Goal: Navigation & Orientation: Find specific page/section

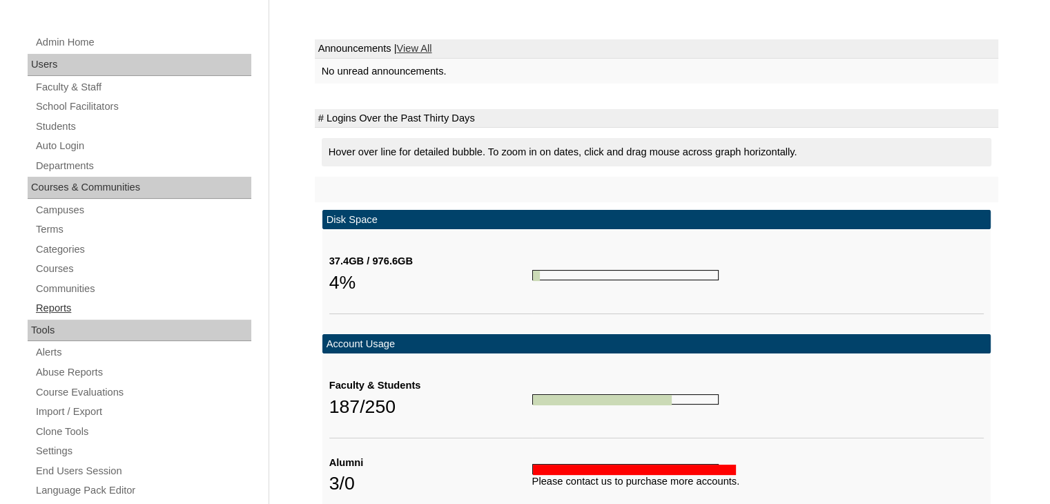
scroll to position [207, 0]
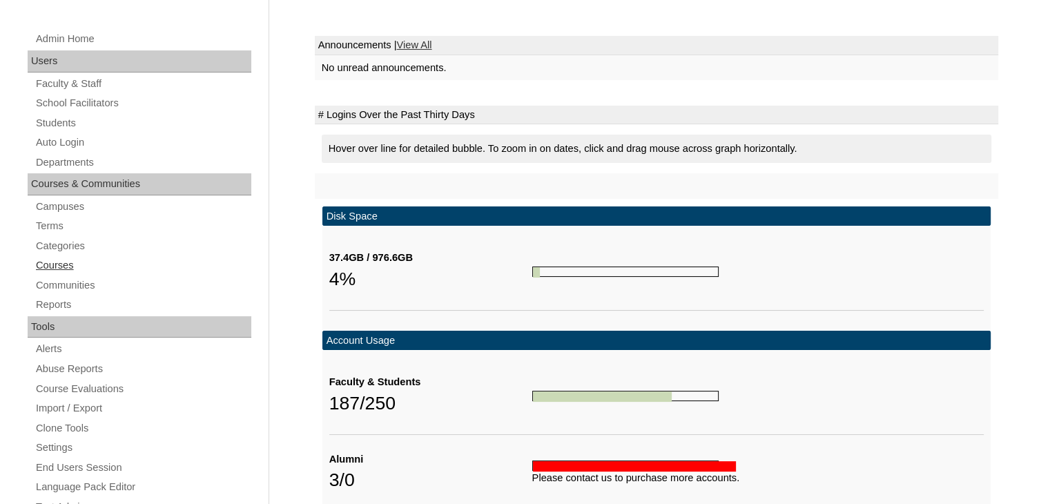
click at [58, 265] on link "Courses" at bounding box center [143, 265] width 217 height 17
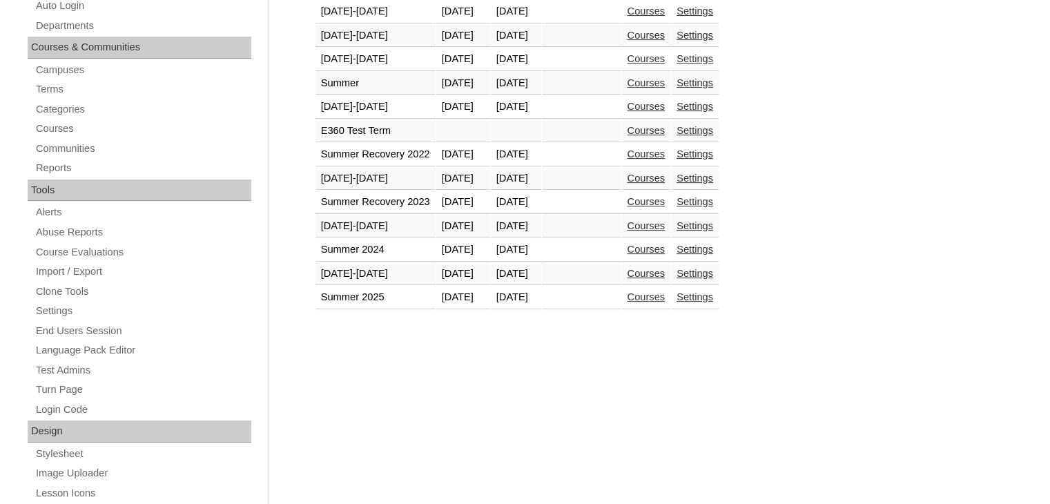
scroll to position [345, 0]
click at [665, 268] on link "Courses" at bounding box center [646, 271] width 38 height 11
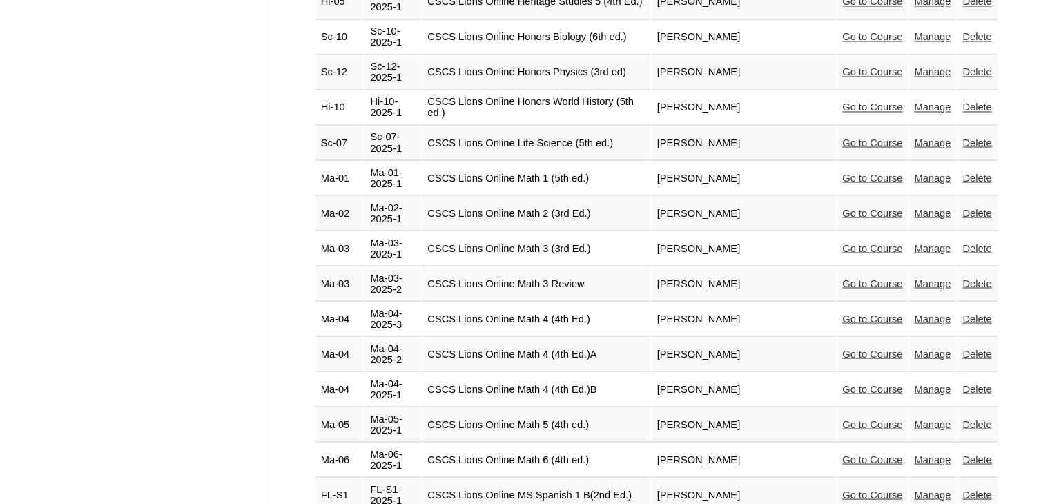
scroll to position [2484, 0]
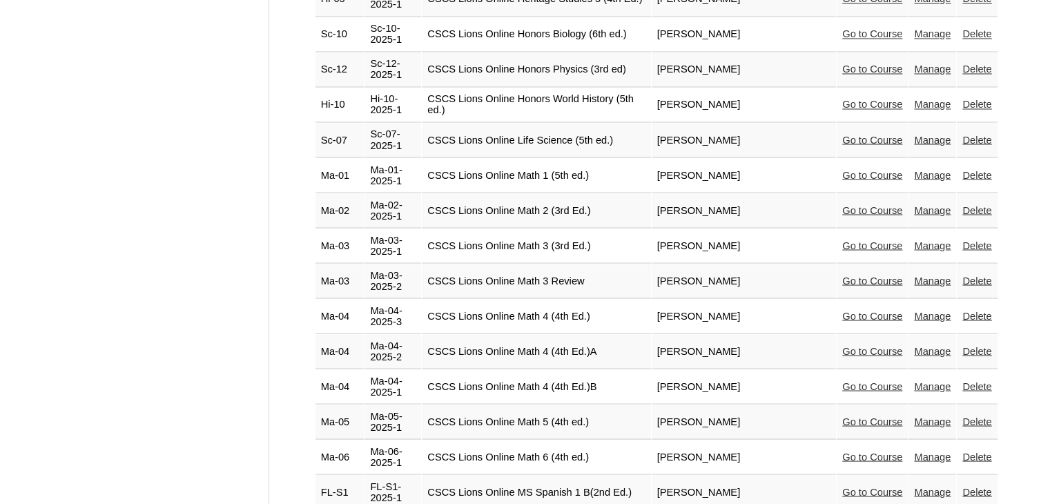
click at [919, 451] on link "Manage" at bounding box center [932, 456] width 37 height 11
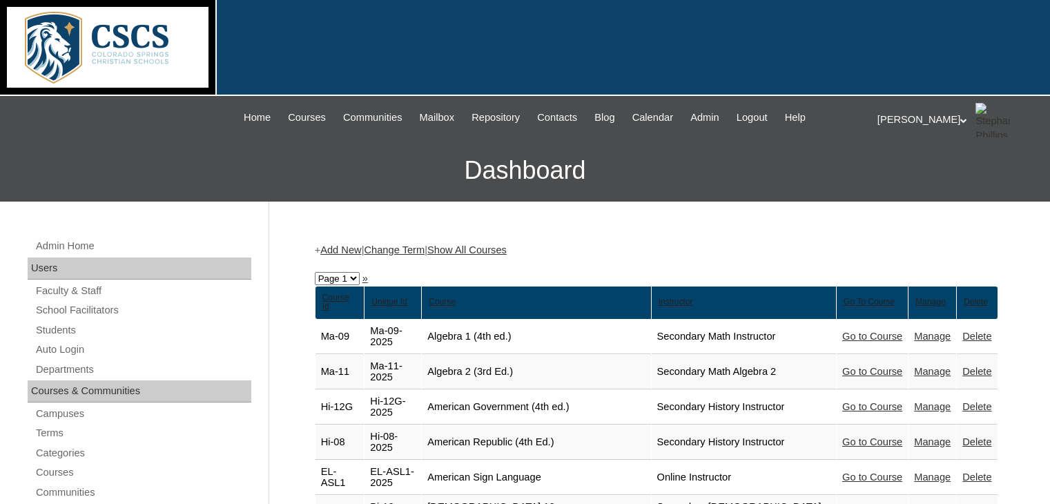
scroll to position [2484, 0]
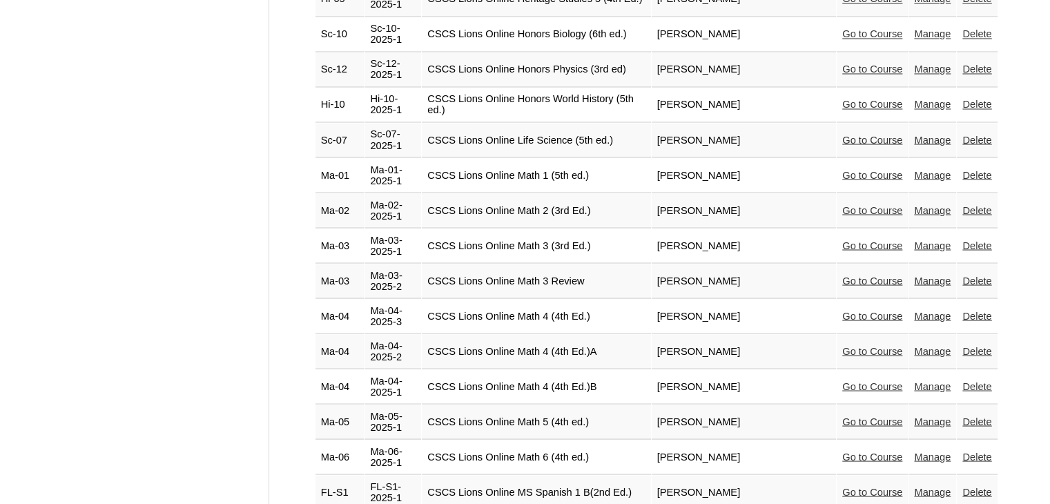
click at [865, 451] on link "Go to Course" at bounding box center [872, 456] width 60 height 11
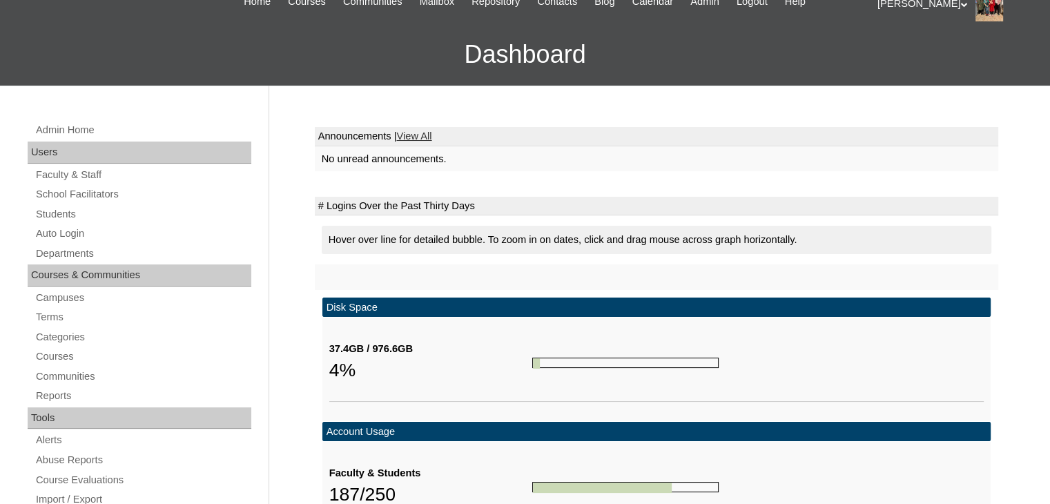
scroll to position [138, 0]
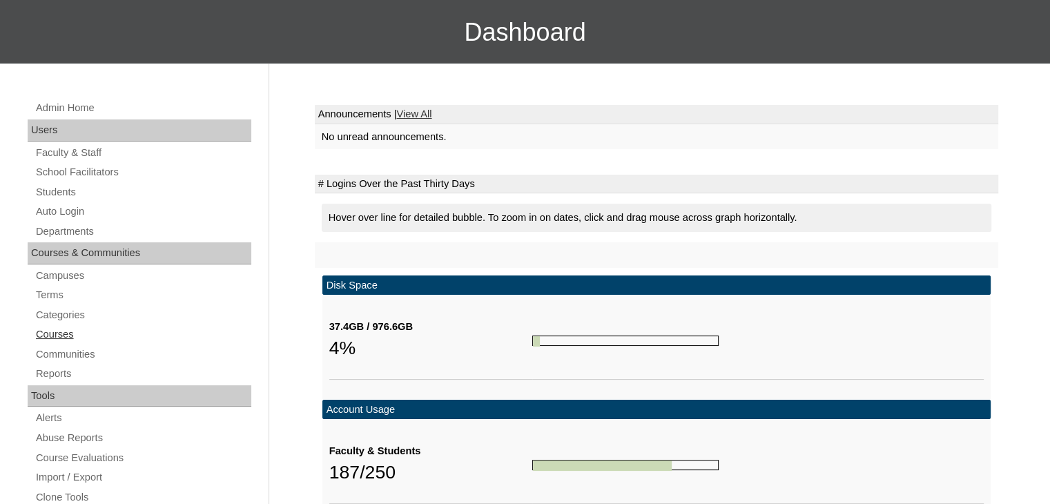
click at [41, 331] on link "Courses" at bounding box center [143, 334] width 217 height 17
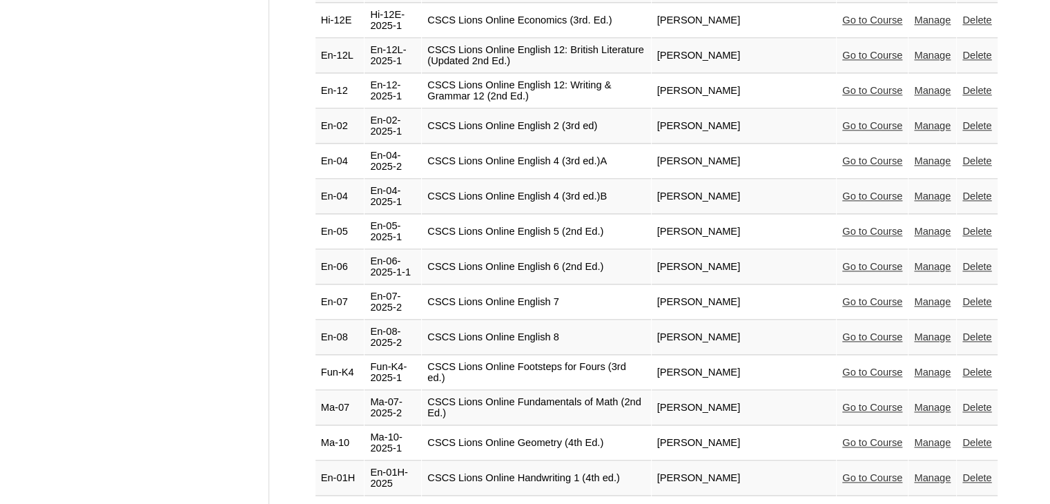
scroll to position [1725, 0]
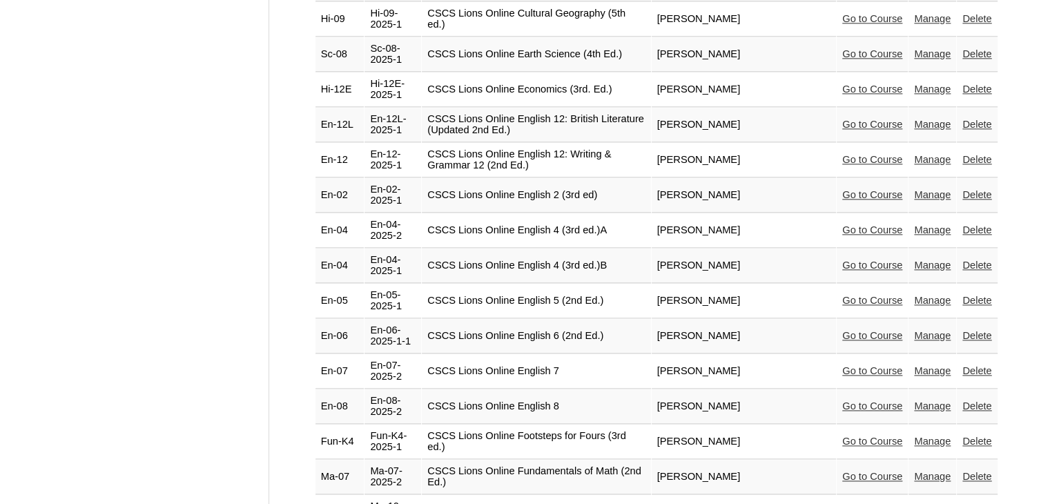
click at [876, 471] on link "Go to Course" at bounding box center [872, 476] width 60 height 11
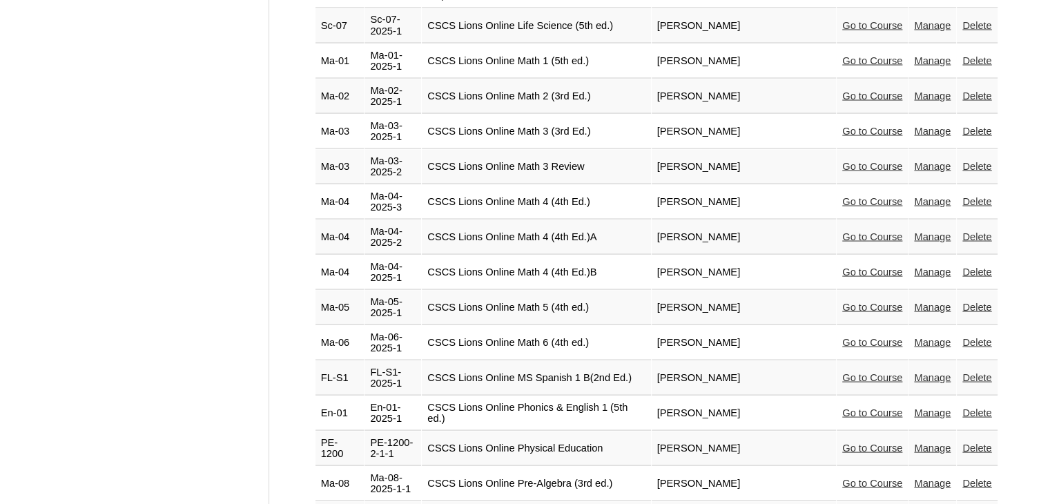
scroll to position [2622, 0]
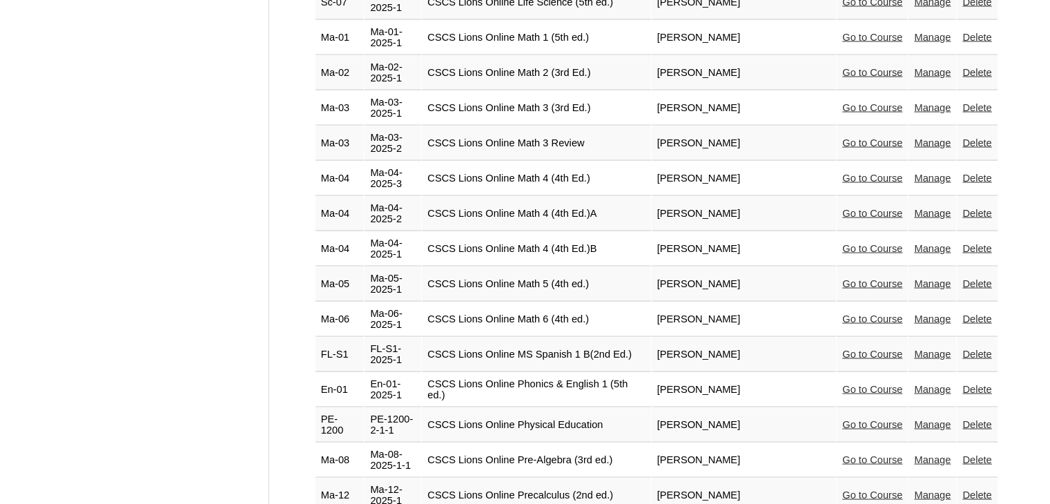
click at [869, 453] on link "Go to Course" at bounding box center [872, 458] width 60 height 11
